Goal: Task Accomplishment & Management: Use online tool/utility

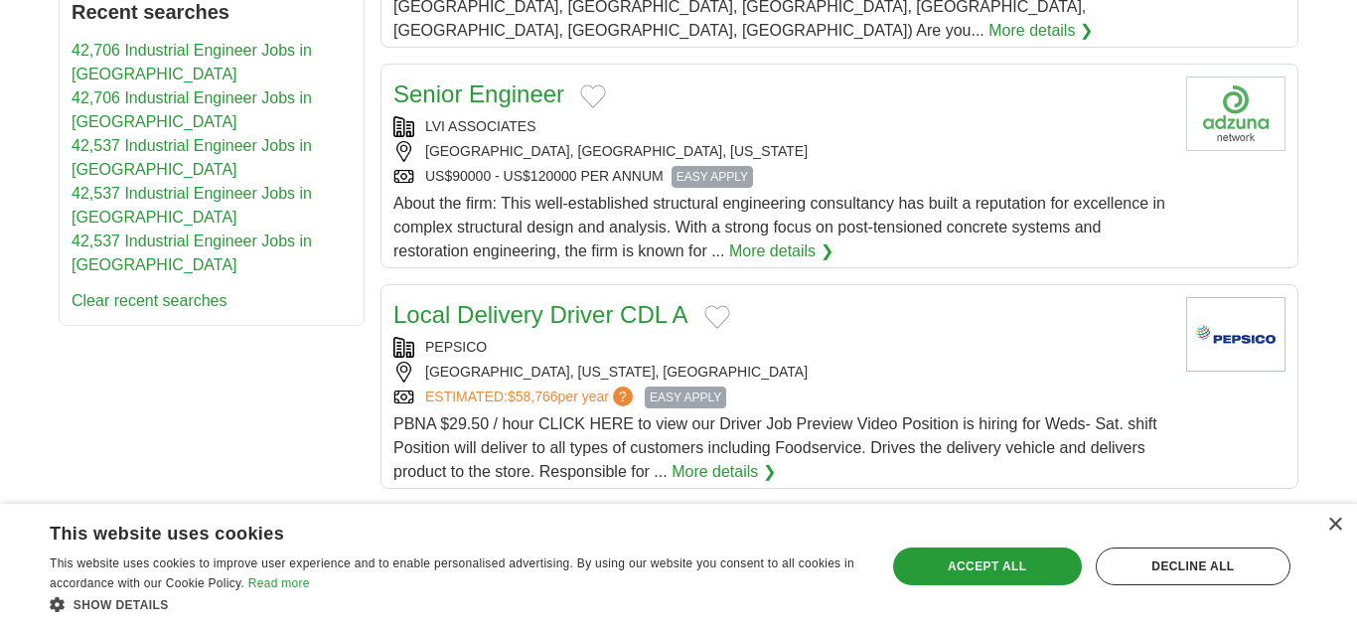
scroll to position [1307, 0]
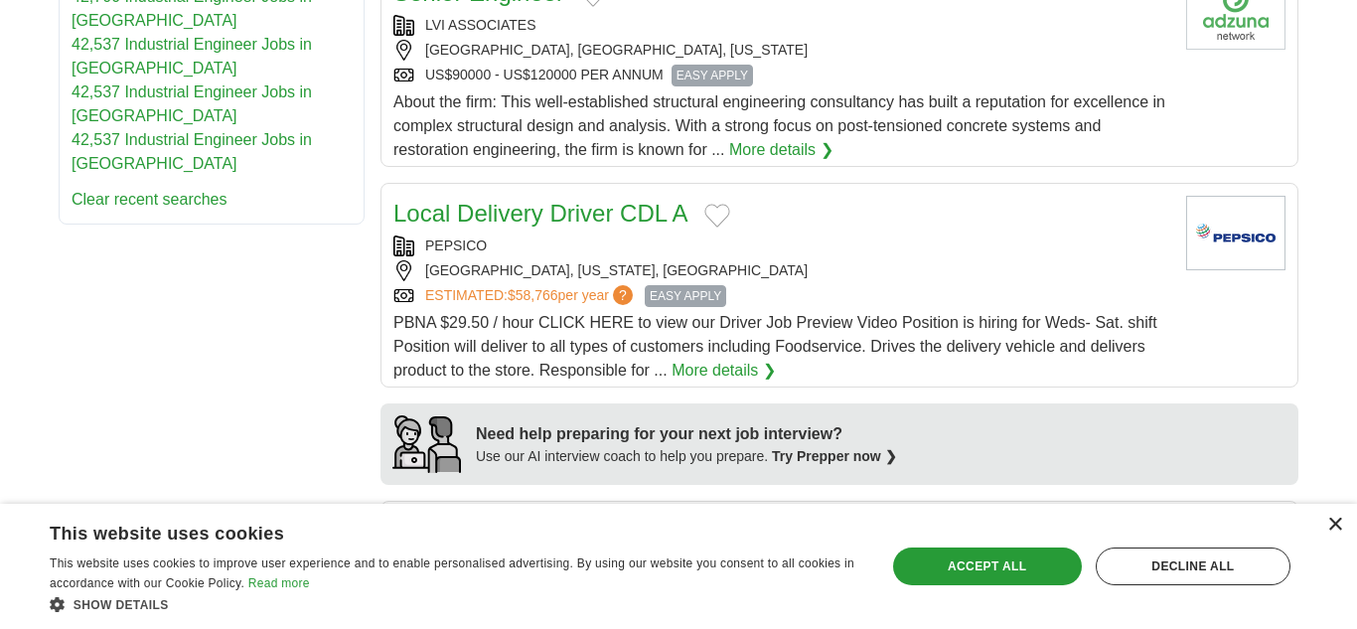
click at [1331, 523] on div "×" at bounding box center [1334, 524] width 15 height 15
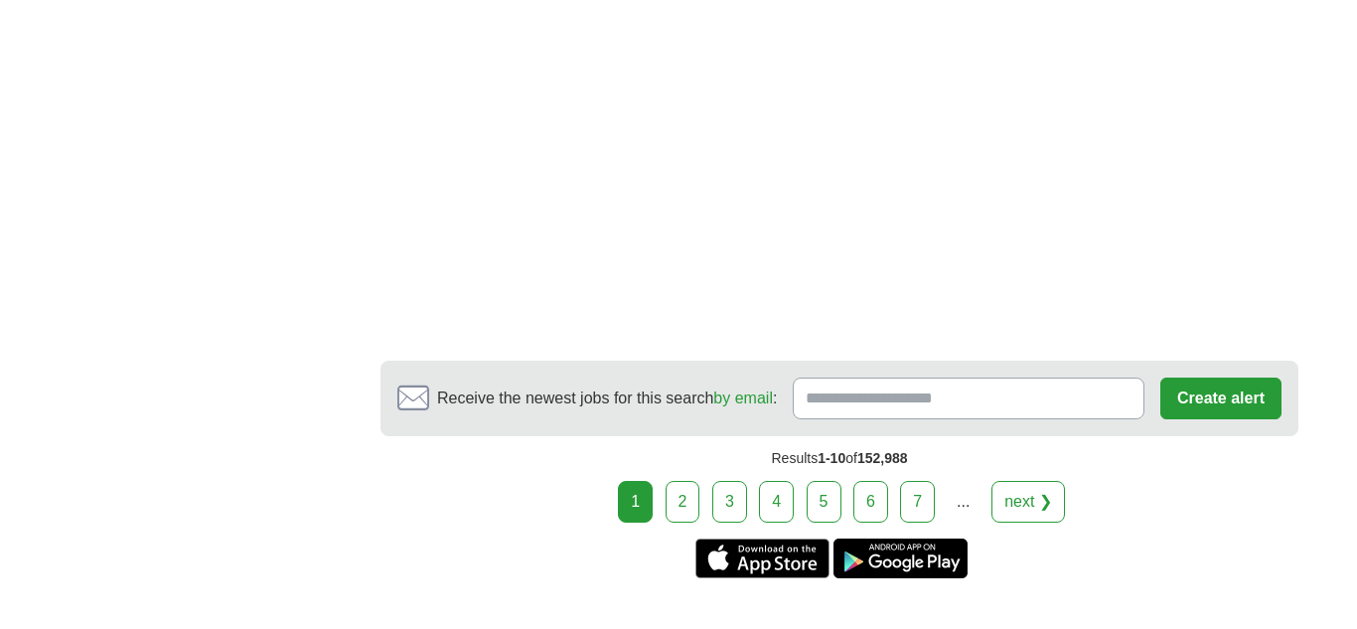
scroll to position [3700, 0]
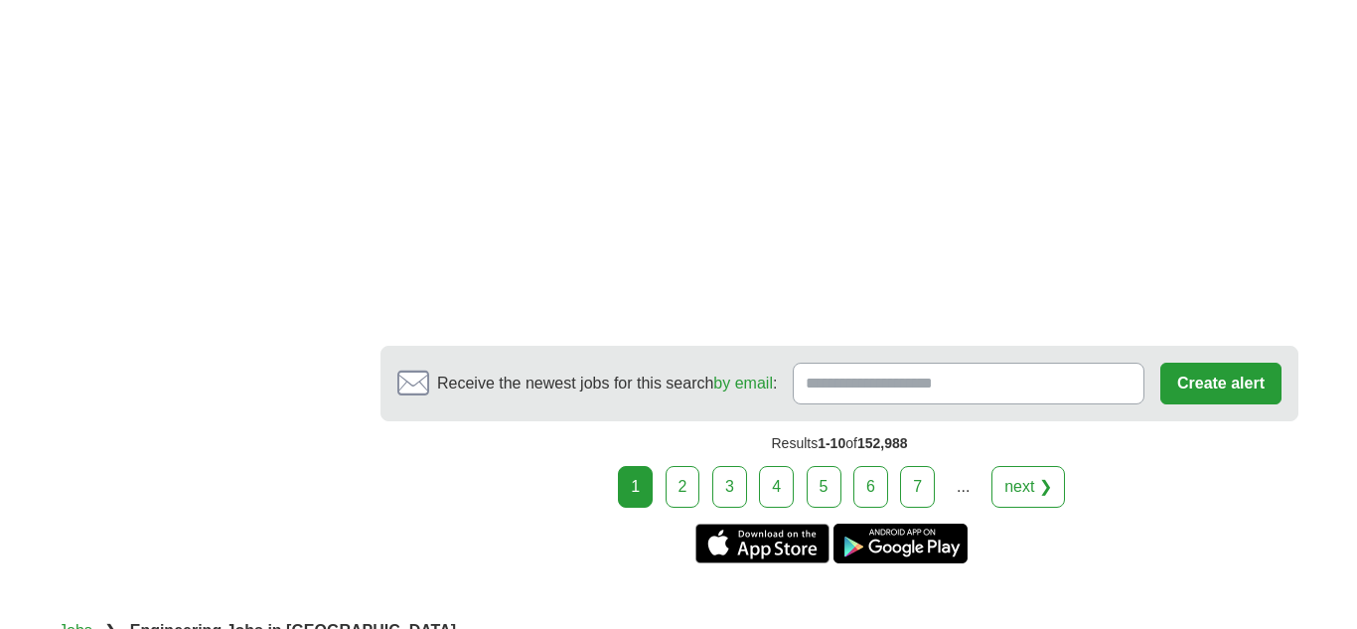
click at [1031, 466] on link "next ❯" at bounding box center [1027, 487] width 73 height 42
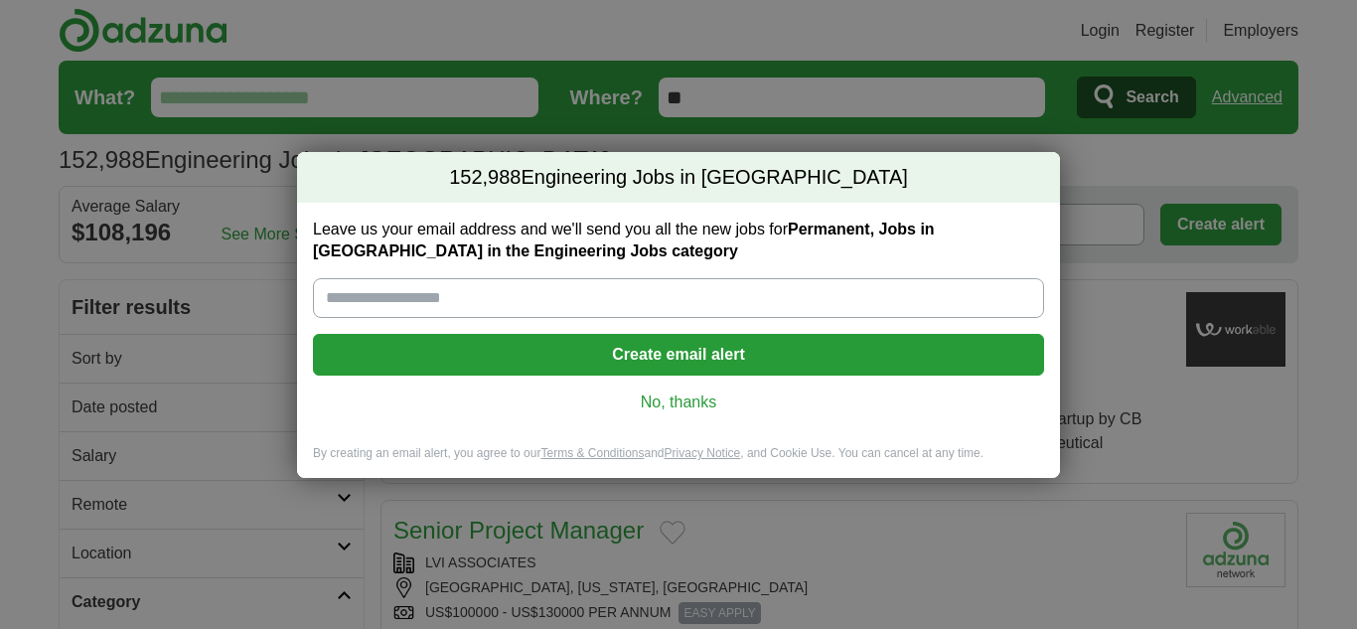
click at [664, 408] on link "No, thanks" at bounding box center [678, 402] width 699 height 22
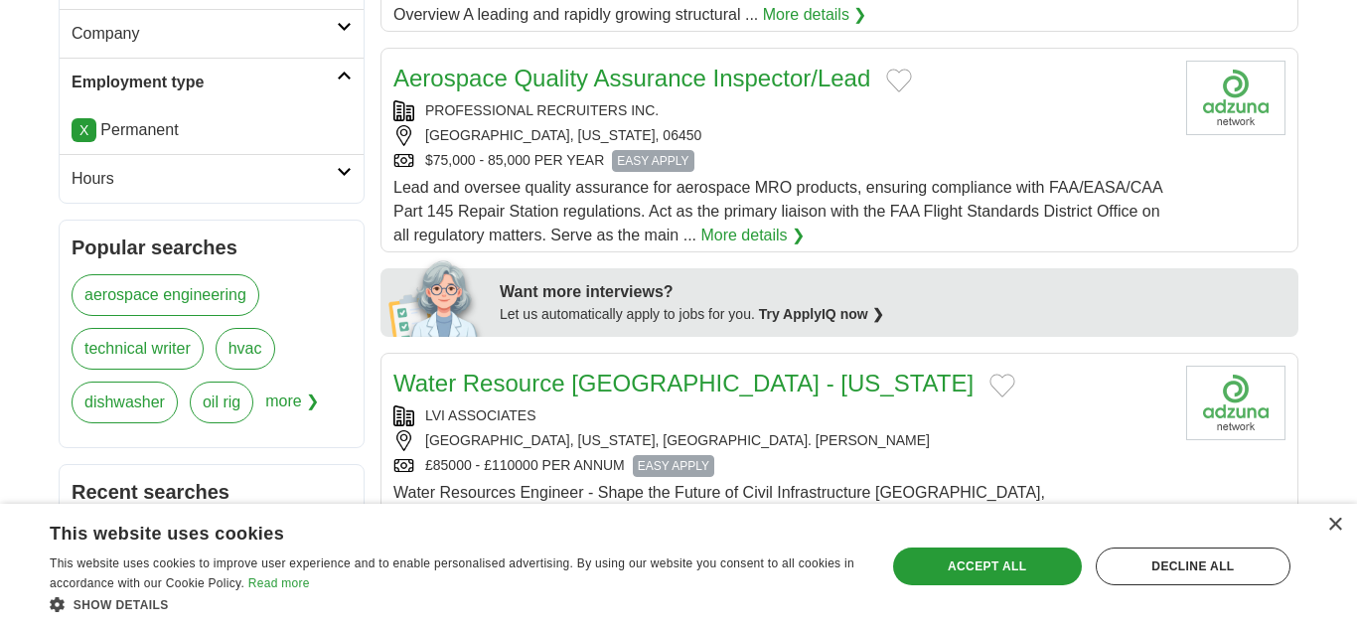
scroll to position [675, 0]
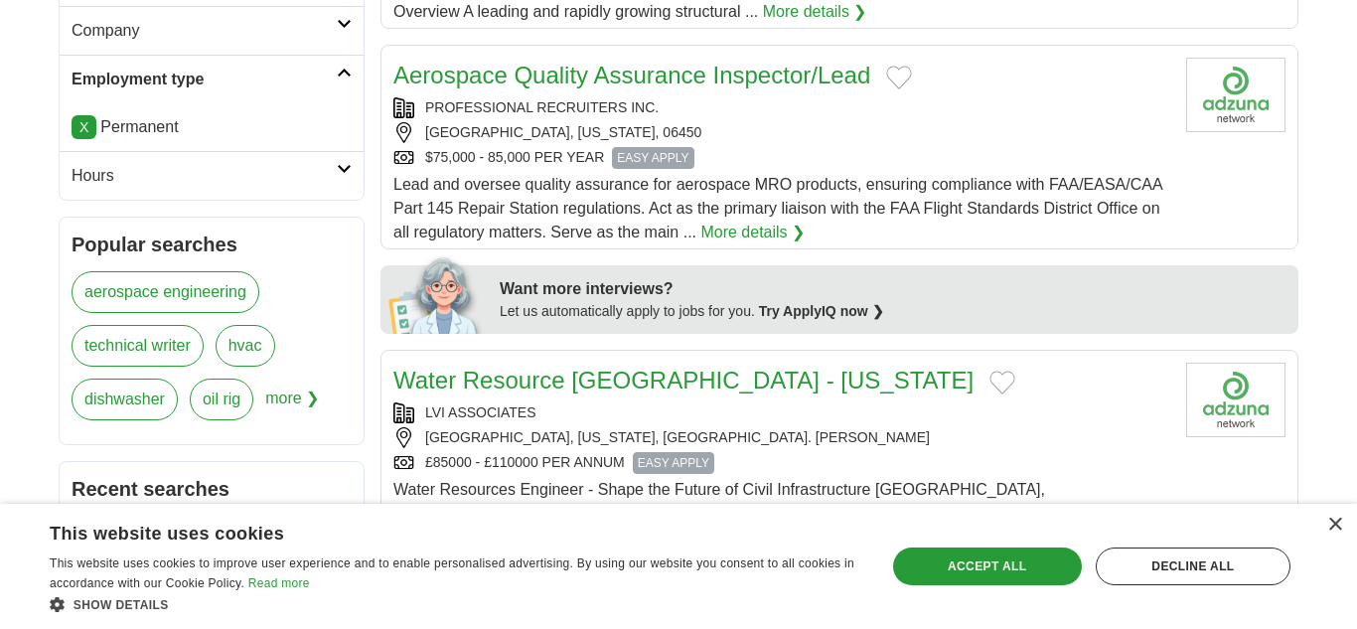
click at [660, 74] on link "Aerospace Quality Assurance Inspector/Lead" at bounding box center [631, 75] width 477 height 27
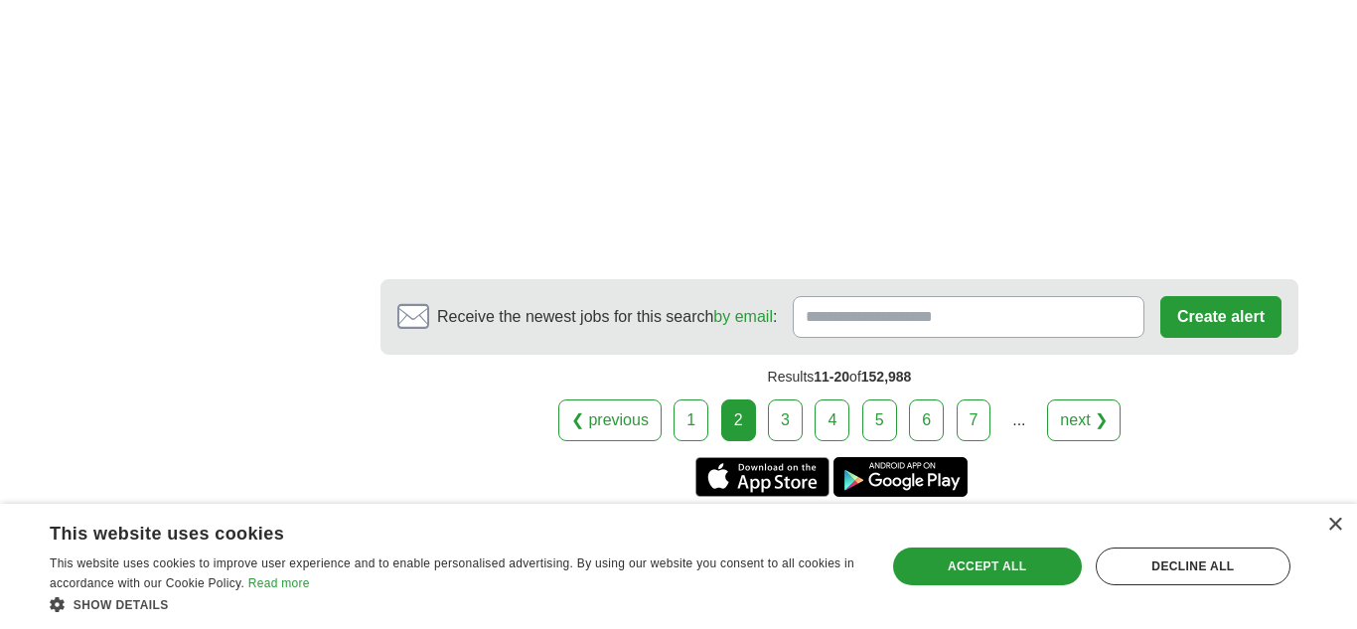
scroll to position [3729, 0]
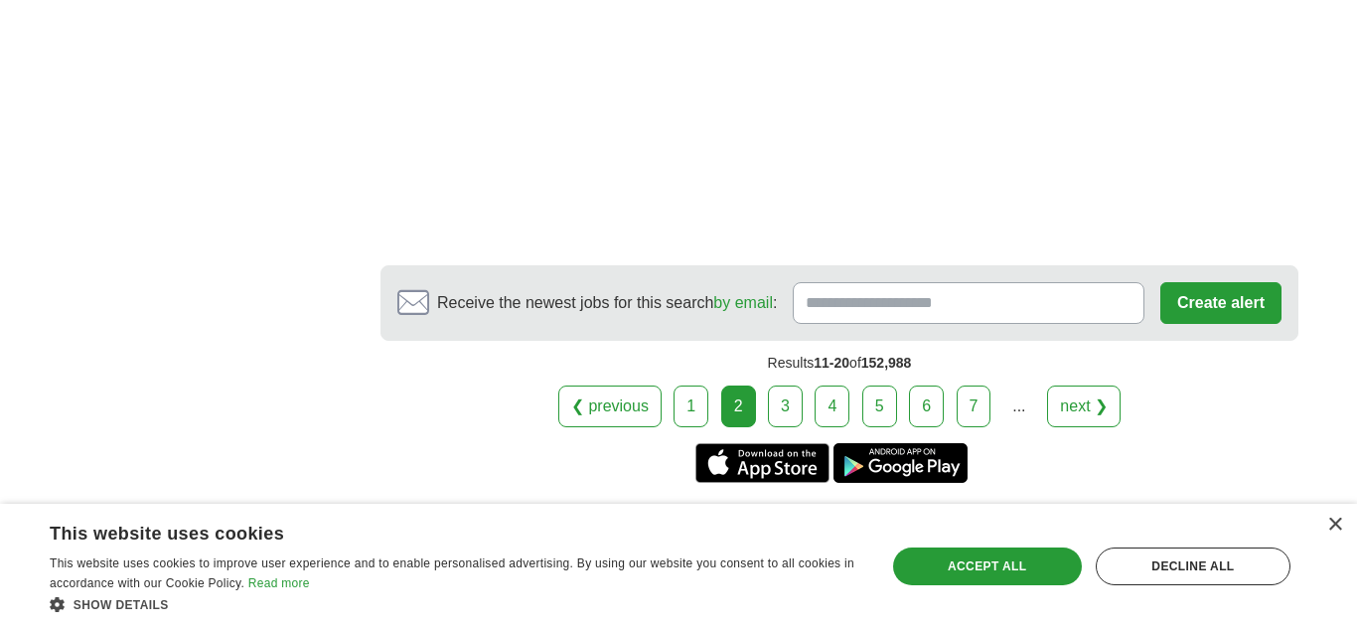
click at [1087, 385] on link "next ❯" at bounding box center [1083, 406] width 73 height 42
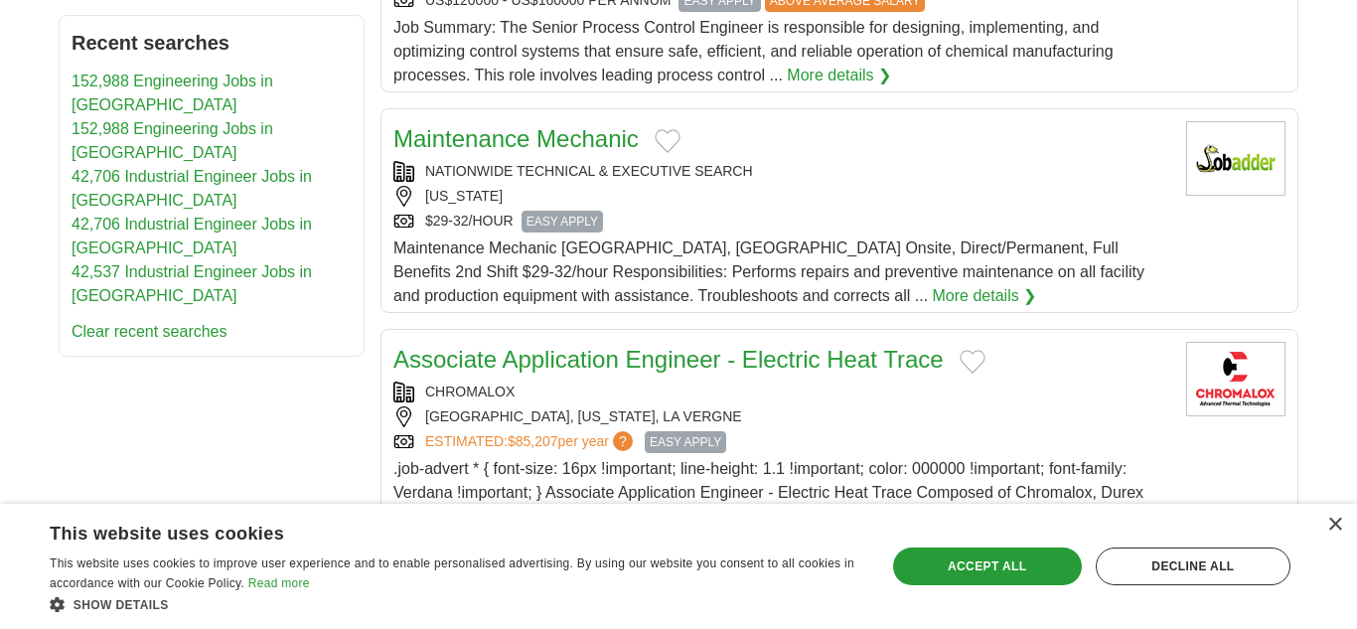
scroll to position [1168, 0]
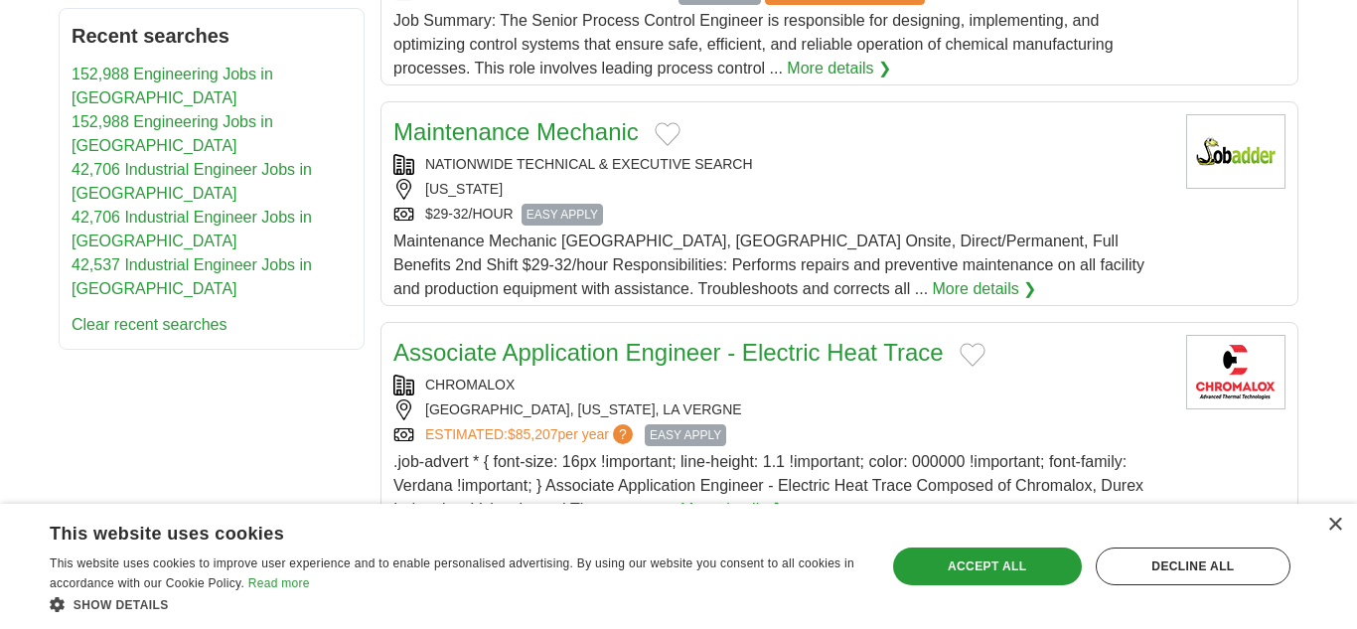
drag, startPoint x: 1348, startPoint y: 46, endPoint x: 1356, endPoint y: 269, distance: 223.6
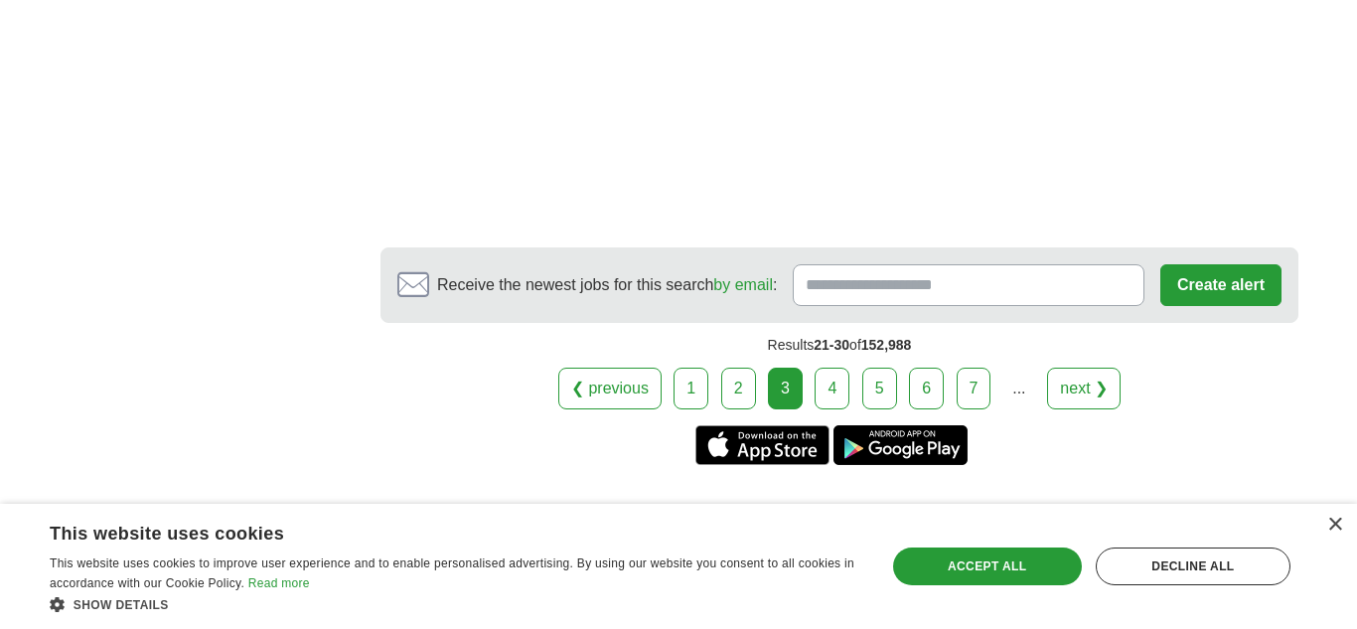
scroll to position [3541, 0]
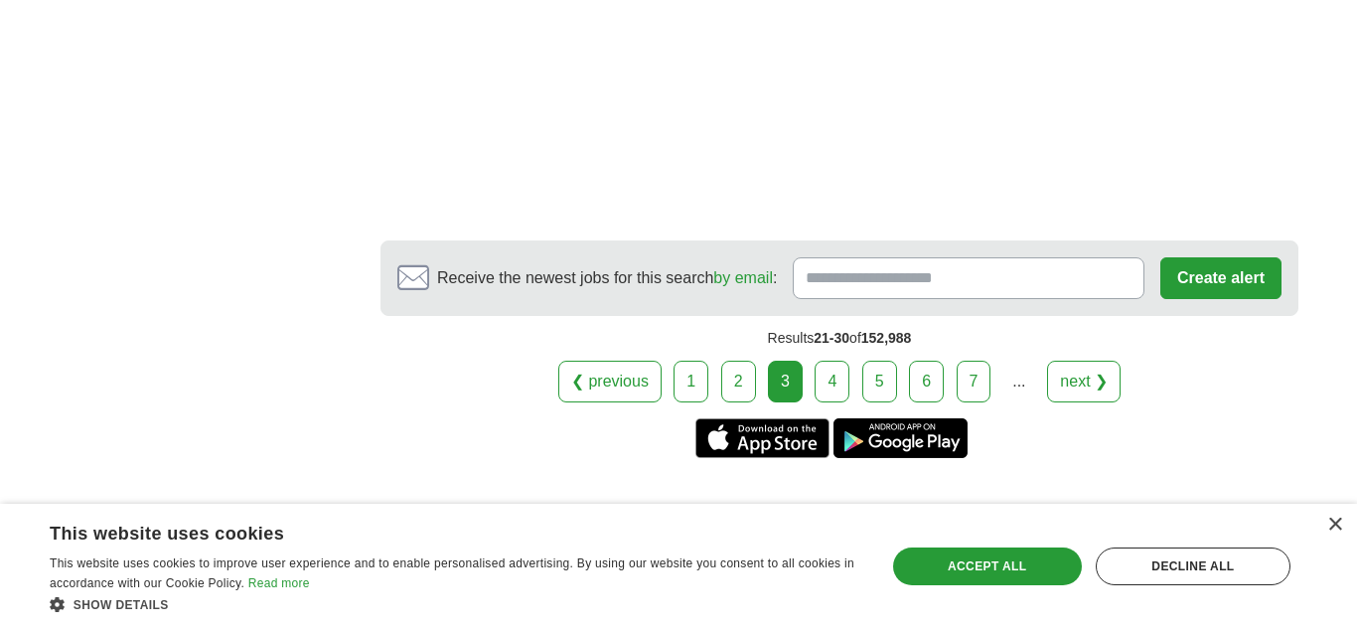
click at [1066, 370] on link "next ❯" at bounding box center [1083, 382] width 73 height 42
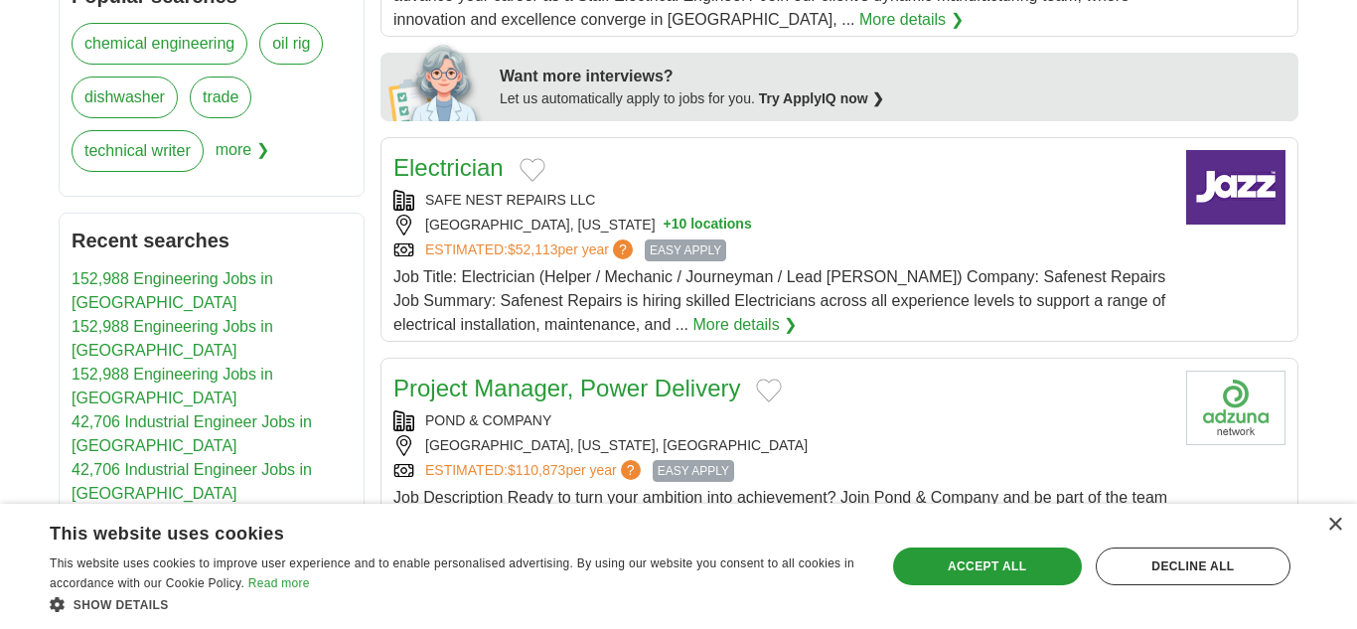
scroll to position [929, 0]
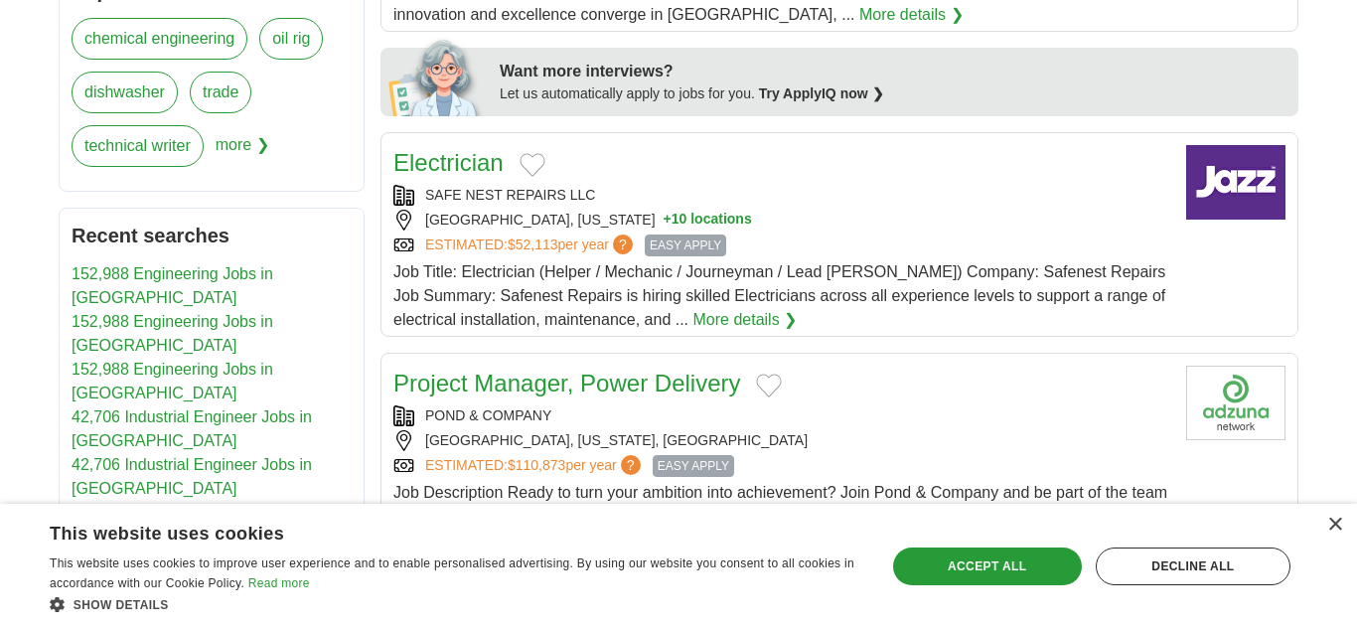
drag, startPoint x: 1354, startPoint y: 98, endPoint x: 1356, endPoint y: 278, distance: 179.8
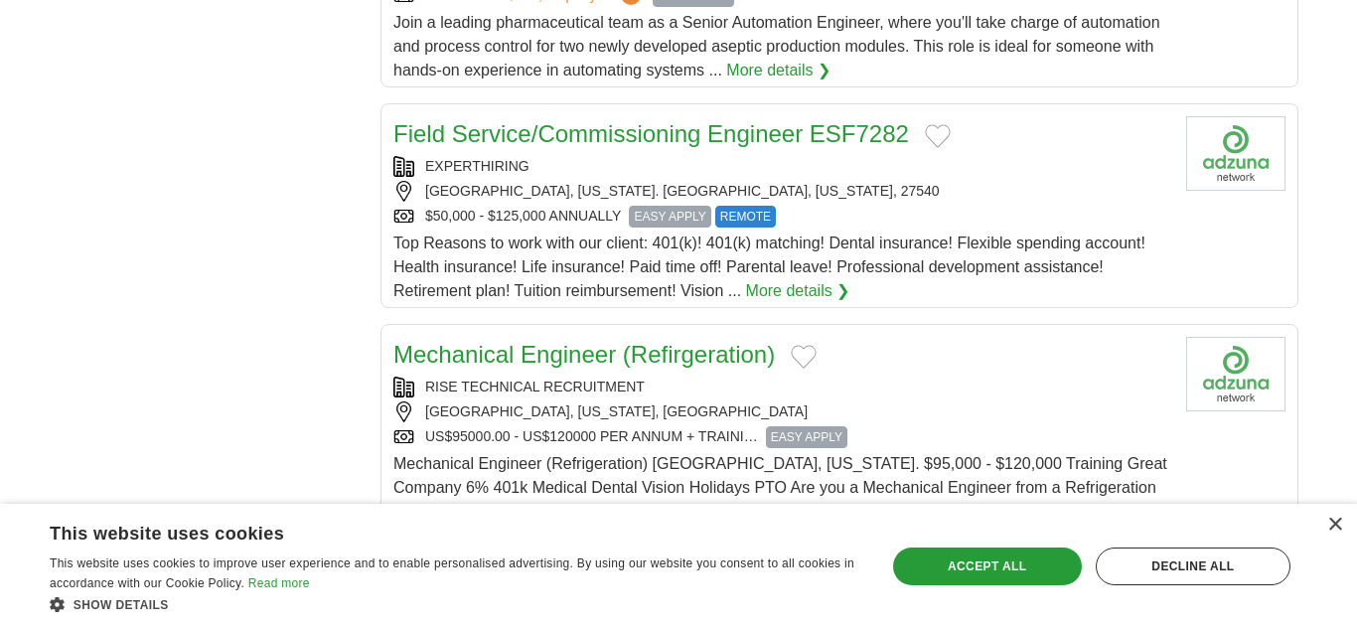
scroll to position [2173, 0]
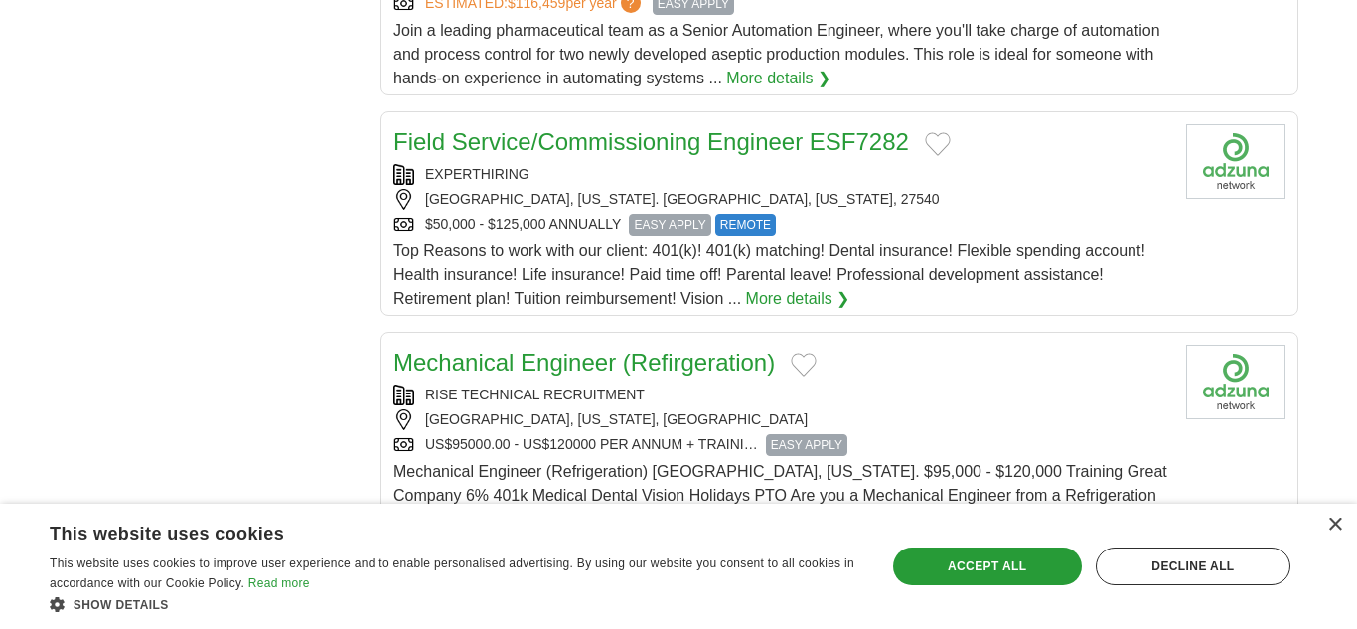
click at [800, 287] on link "More details ❯" at bounding box center [798, 299] width 104 height 24
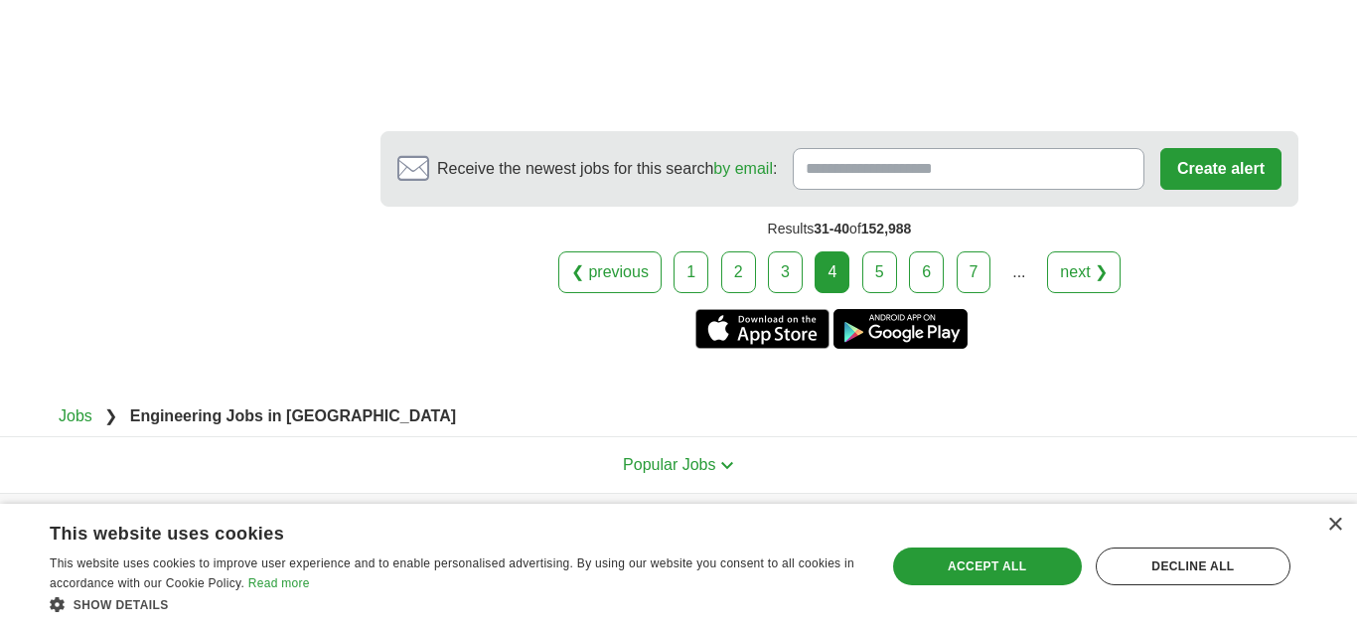
scroll to position [3840, 0]
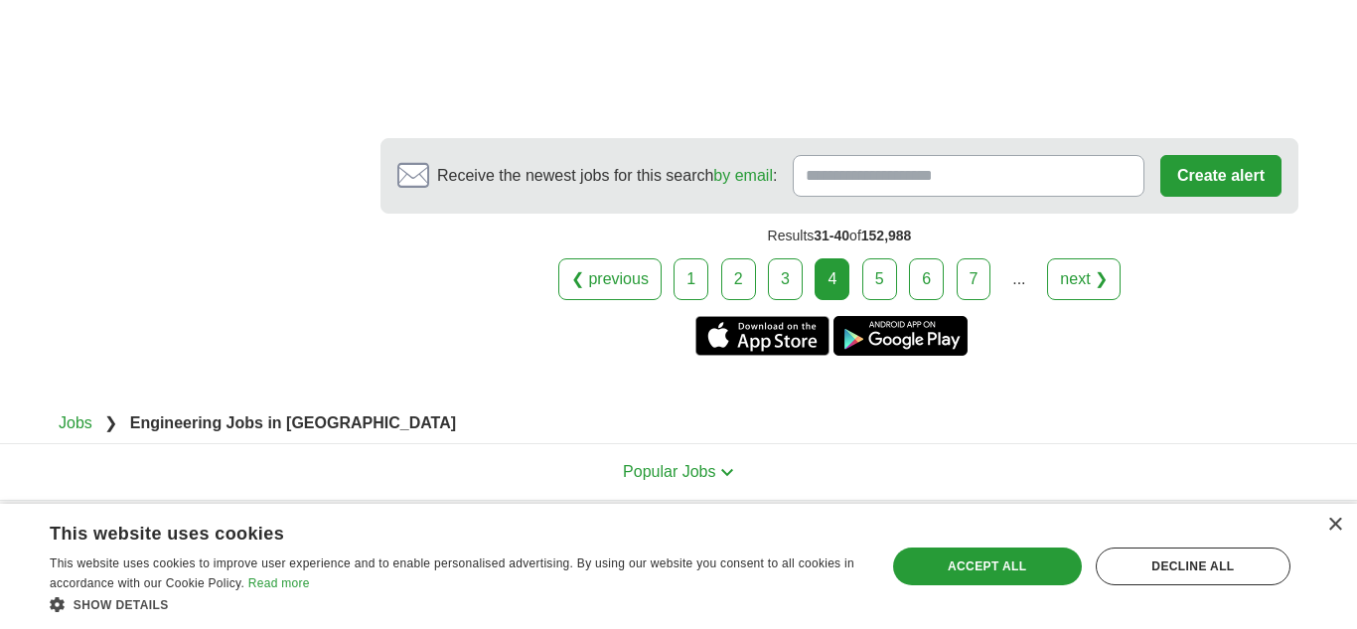
click at [1081, 258] on link "next ❯" at bounding box center [1083, 279] width 73 height 42
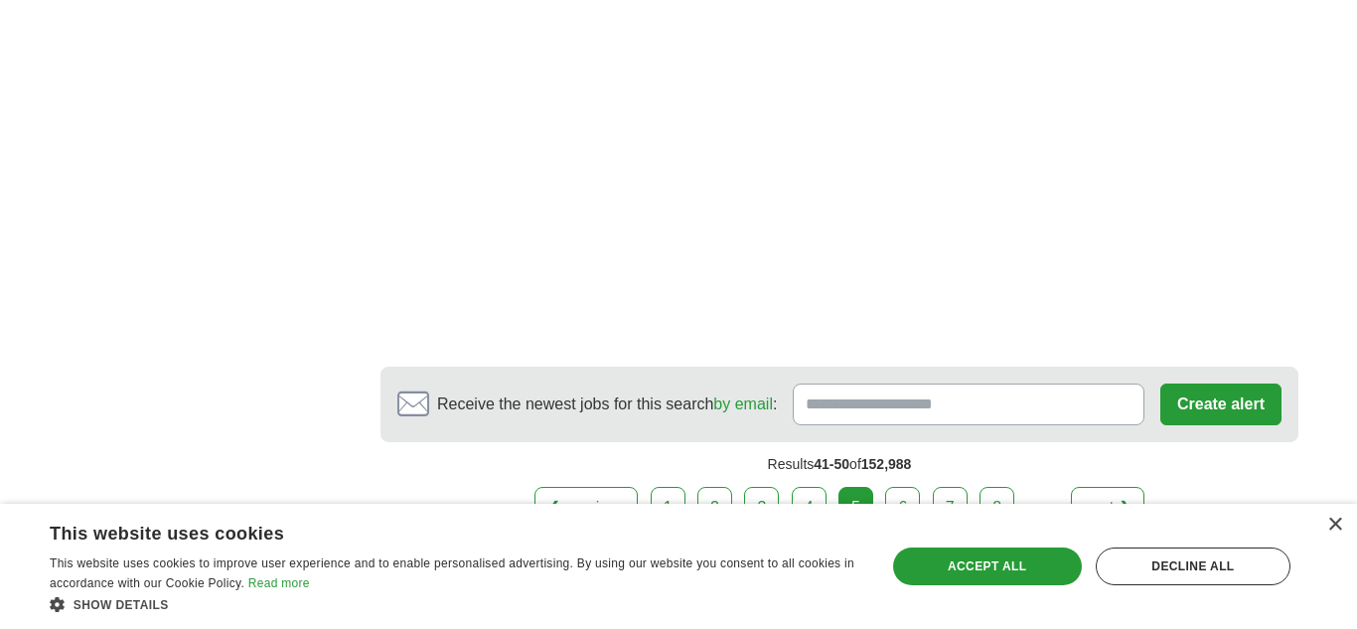
scroll to position [3576, 0]
click at [1090, 485] on link "next ❯" at bounding box center [1107, 506] width 73 height 42
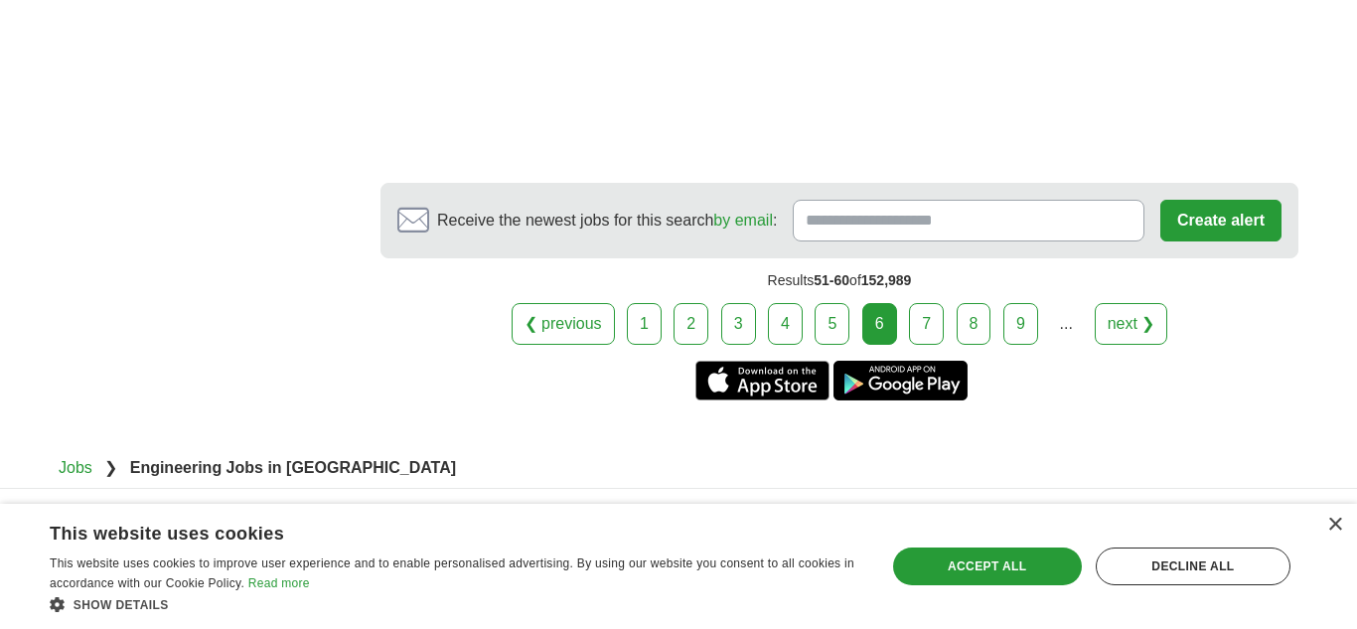
scroll to position [3774, 0]
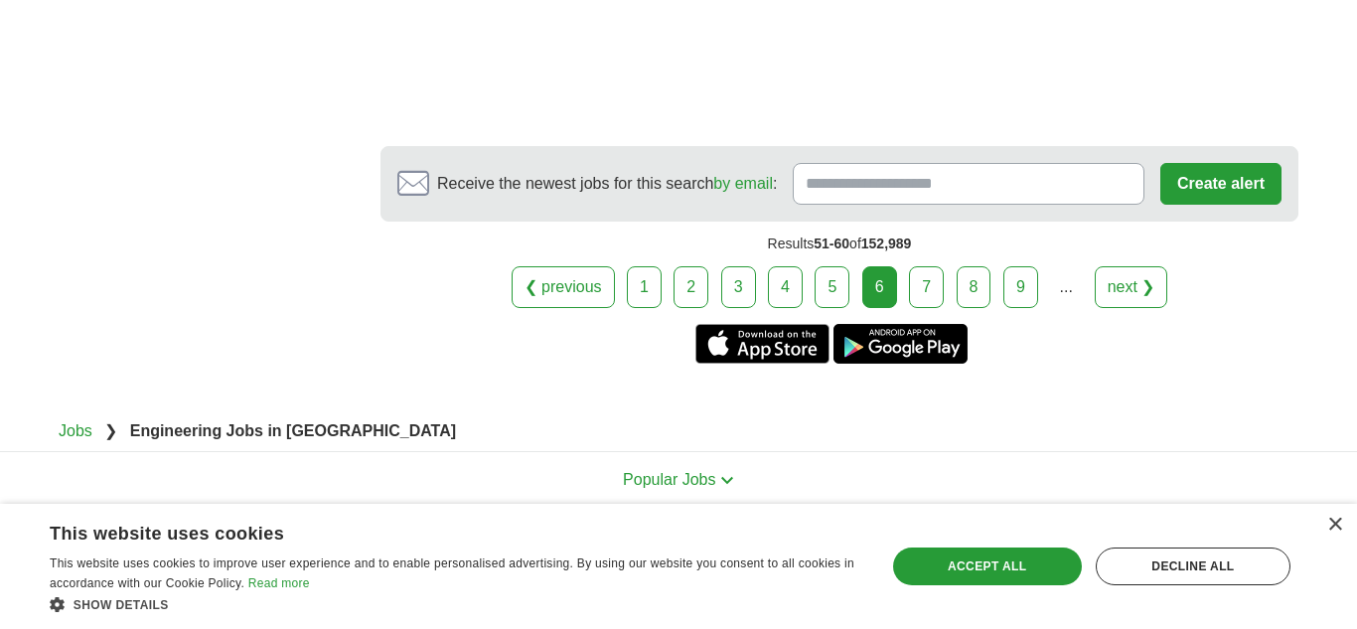
click at [931, 266] on link "7" at bounding box center [926, 287] width 35 height 42
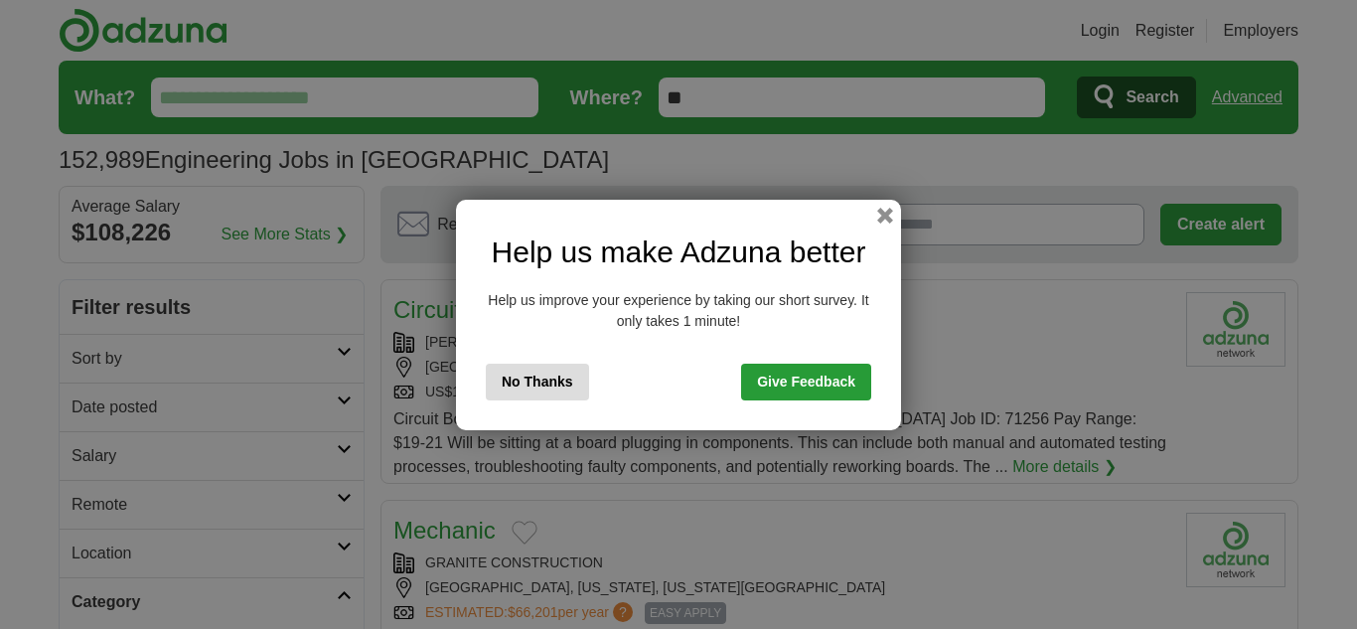
click at [535, 379] on button "No Thanks" at bounding box center [537, 382] width 103 height 37
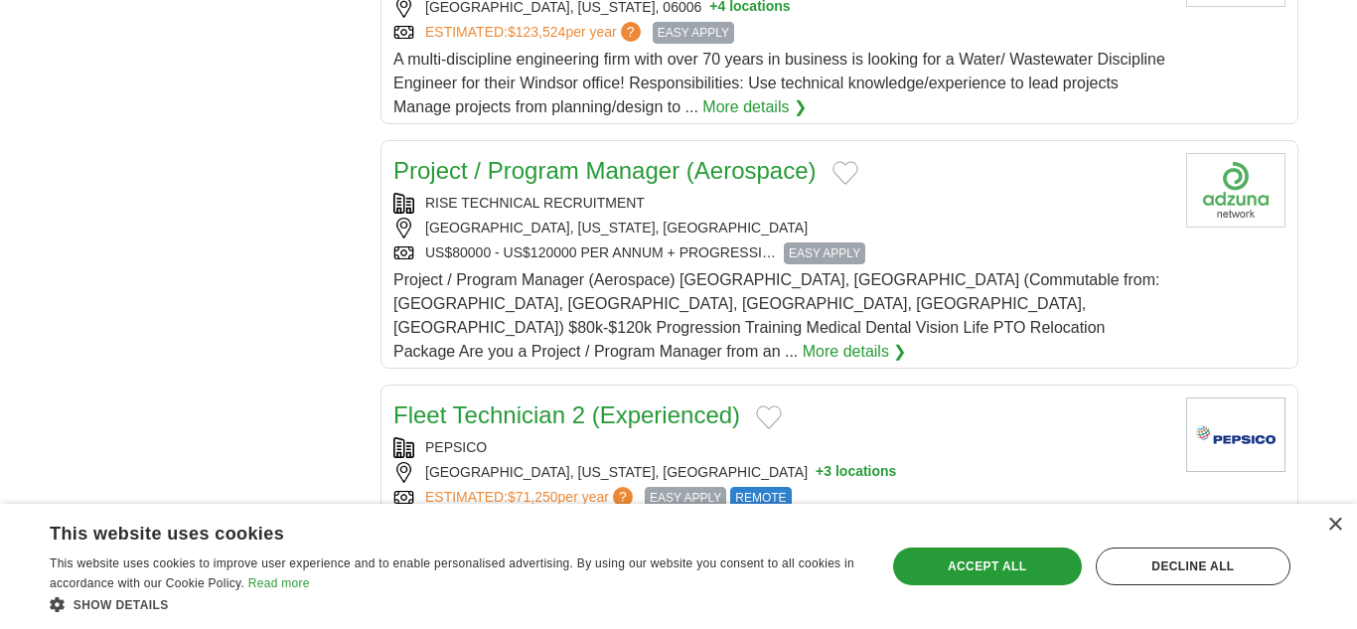
scroll to position [1875, 0]
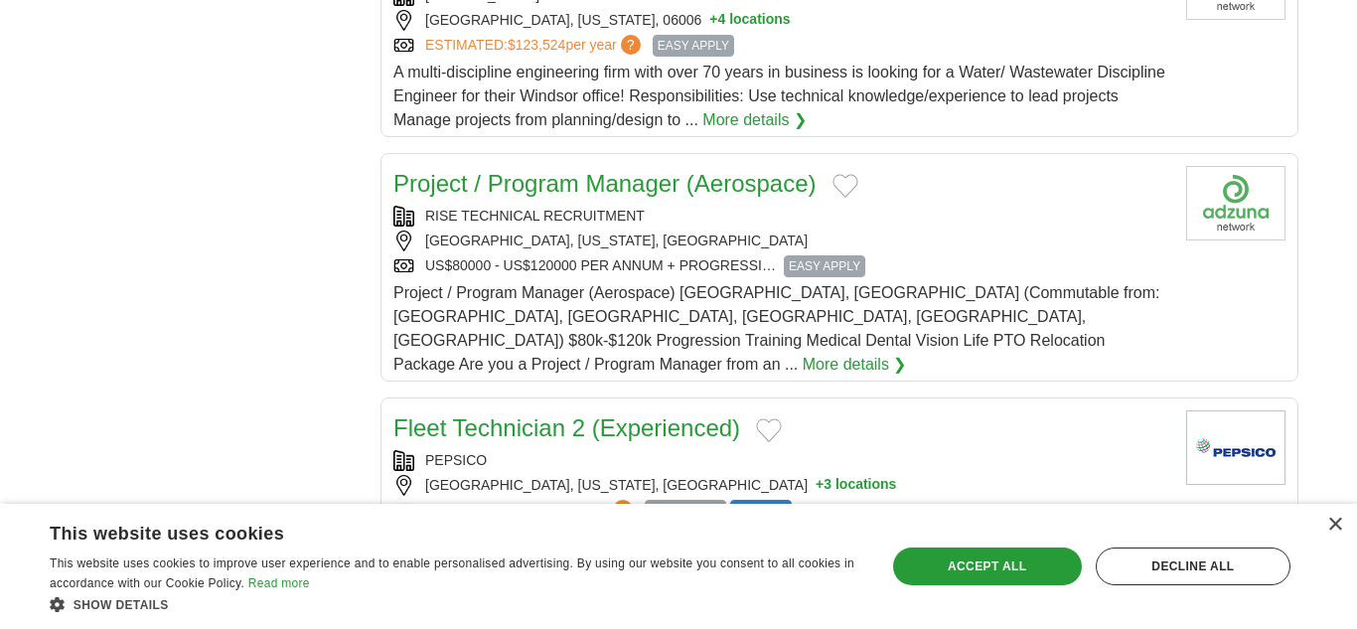
click at [803, 353] on link "More details ❯" at bounding box center [855, 365] width 104 height 24
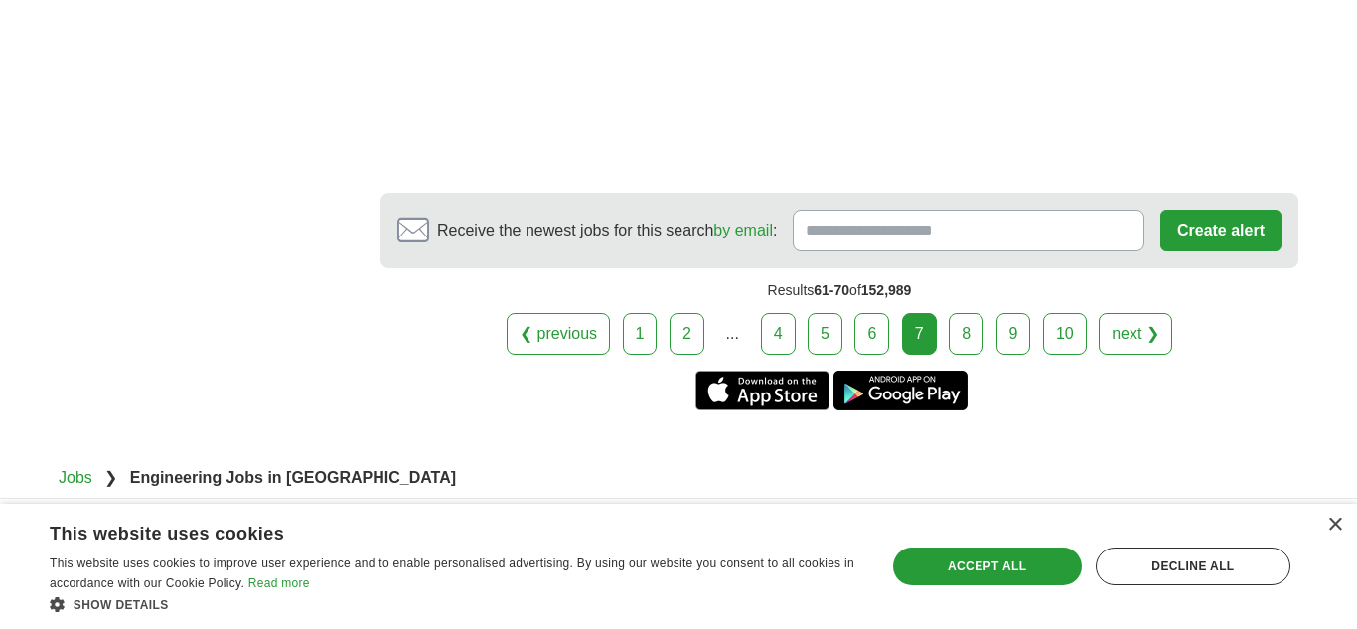
scroll to position [3361, 0]
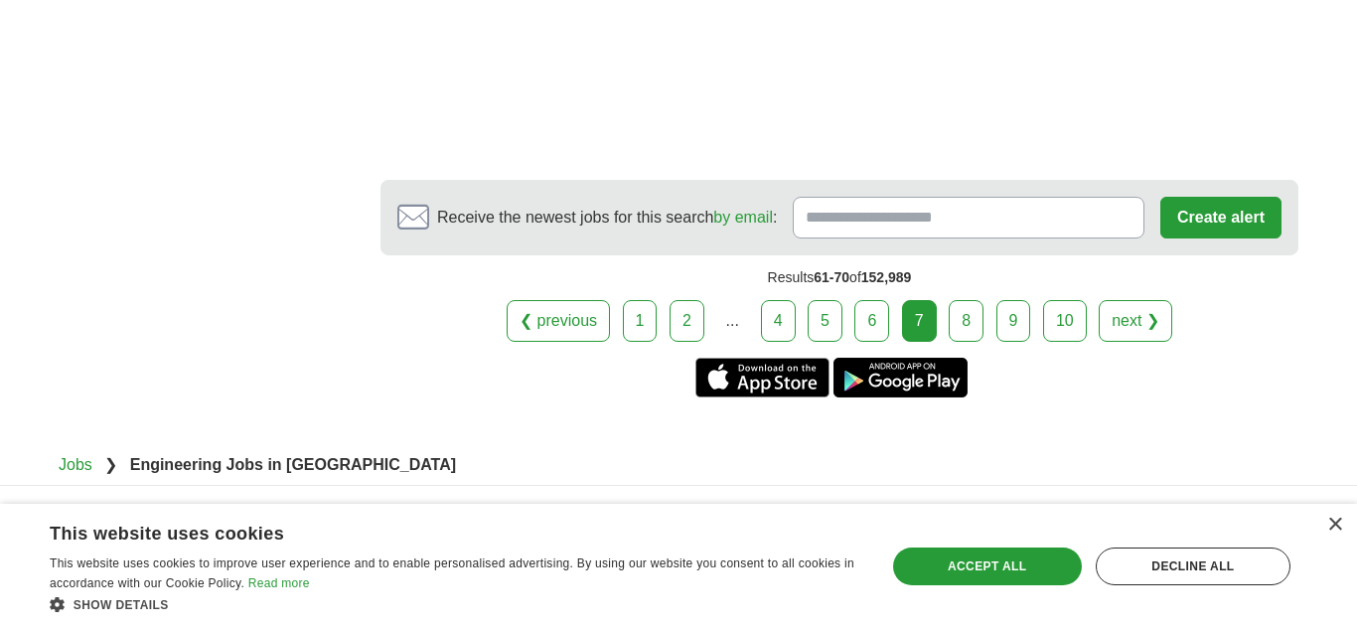
click at [1108, 300] on link "next ❯" at bounding box center [1135, 321] width 73 height 42
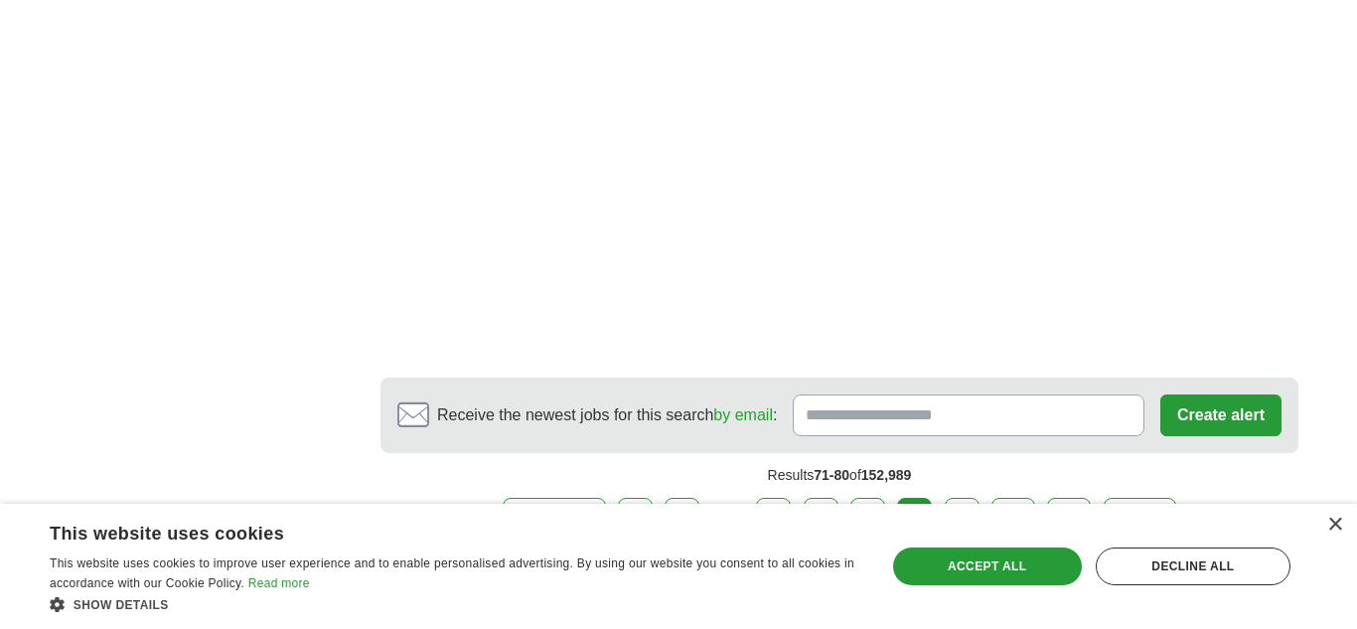
scroll to position [3641, 0]
